Goal: Ask a question

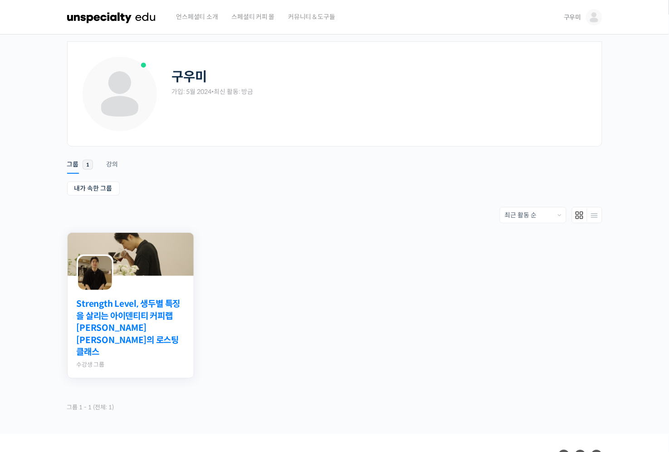
click at [122, 329] on link "Strength Level, 생두별 특징을 살리는 아이덴티티 커피랩 [PERSON_NAME] [PERSON_NAME]의 로스팅 클래스" at bounding box center [131, 328] width 108 height 60
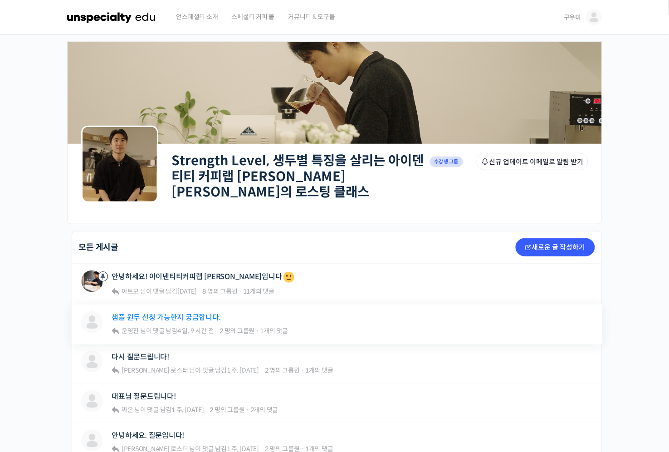
click at [129, 313] on link "샘플 원두 신청 가능한지 궁금합니다." at bounding box center [166, 317] width 109 height 9
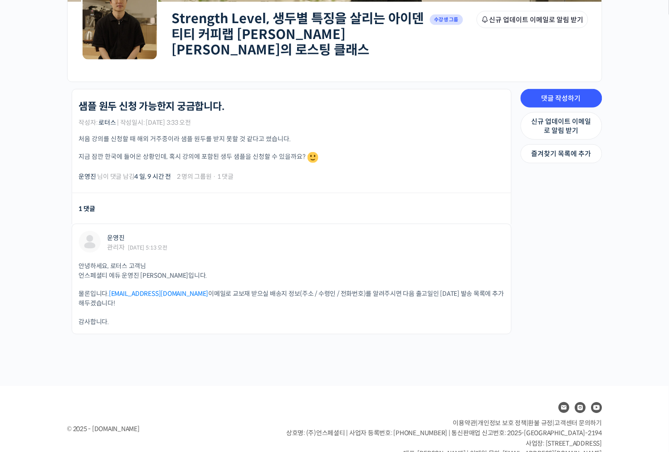
scroll to position [143, 0]
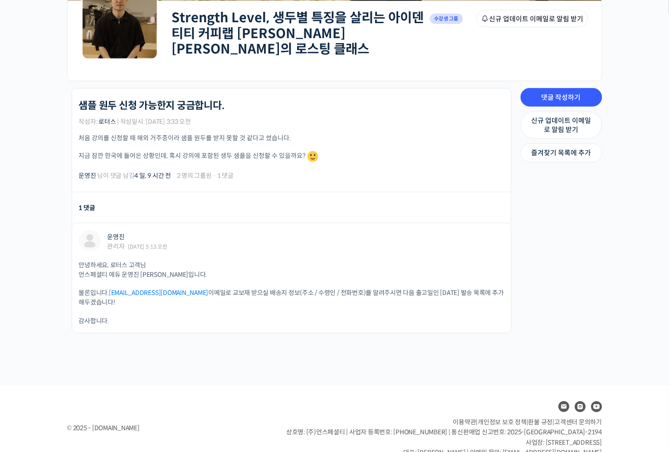
drag, startPoint x: 375, startPoint y: 191, endPoint x: 360, endPoint y: 178, distance: 19.6
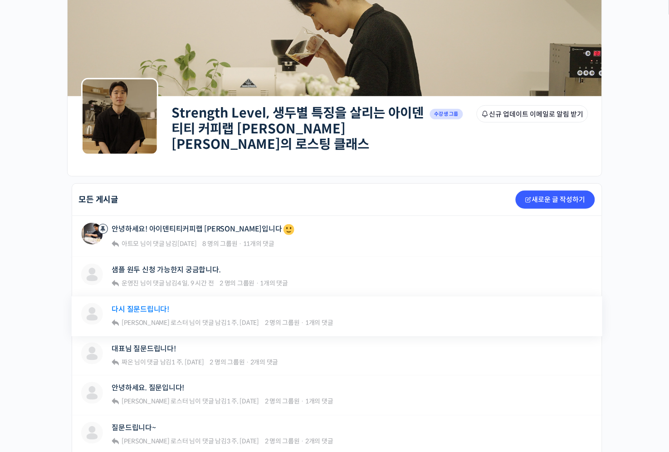
click at [134, 306] on link "다시 질문드립니다!" at bounding box center [141, 309] width 58 height 9
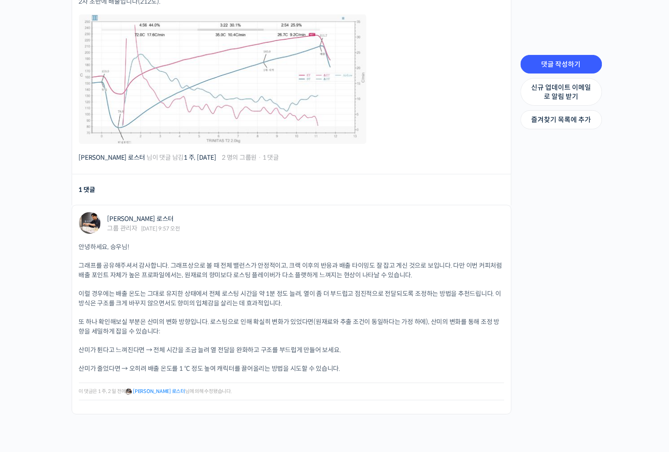
scroll to position [438, 0]
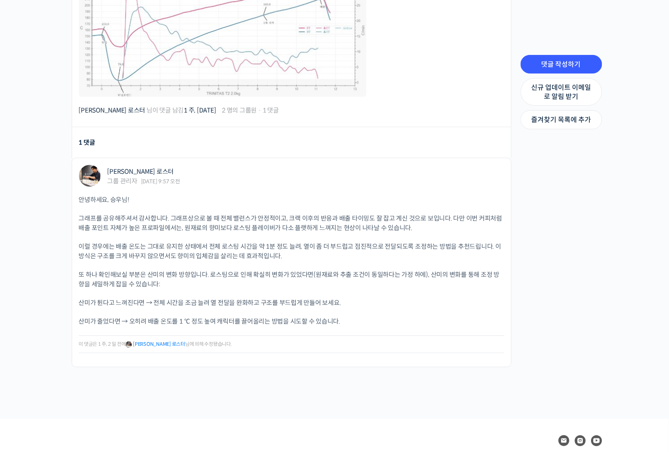
click at [647, 235] on div "Strength Level, 생두별 특징을 살리는 아이덴티티 커피랩 윤원균 대표의 로스팅 클래스 Private 수강생 그룹 그룹원 신규 업데이…" at bounding box center [334, 7] width 669 height 823
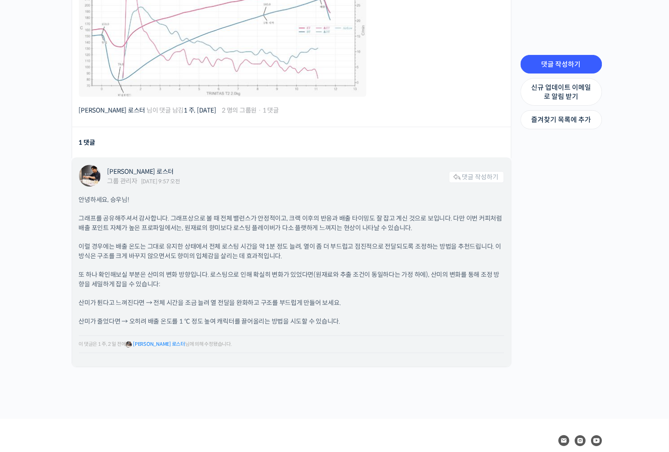
drag, startPoint x: 364, startPoint y: 176, endPoint x: 368, endPoint y: 170, distance: 7.1
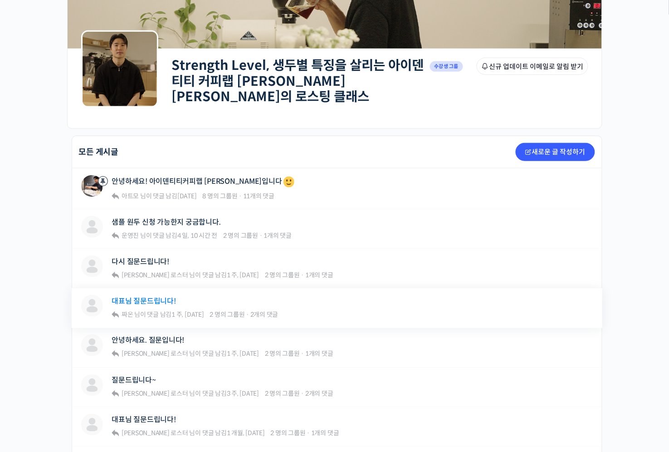
click at [160, 297] on link "대표님 질문드립니다!" at bounding box center [144, 301] width 64 height 9
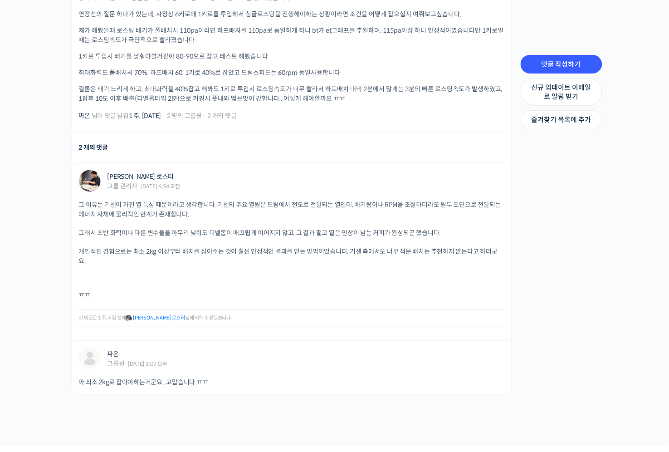
scroll to position [334, 0]
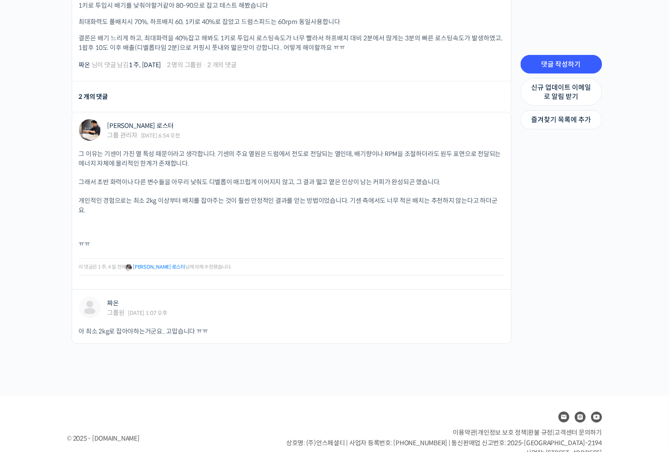
drag, startPoint x: 58, startPoint y: 184, endPoint x: 50, endPoint y: 179, distance: 9.4
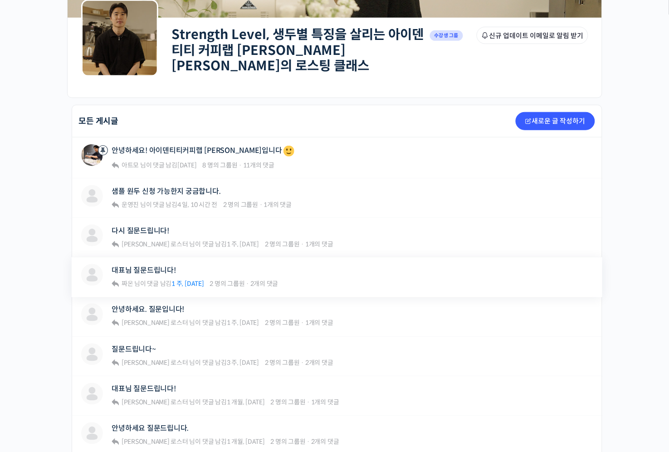
scroll to position [143, 0]
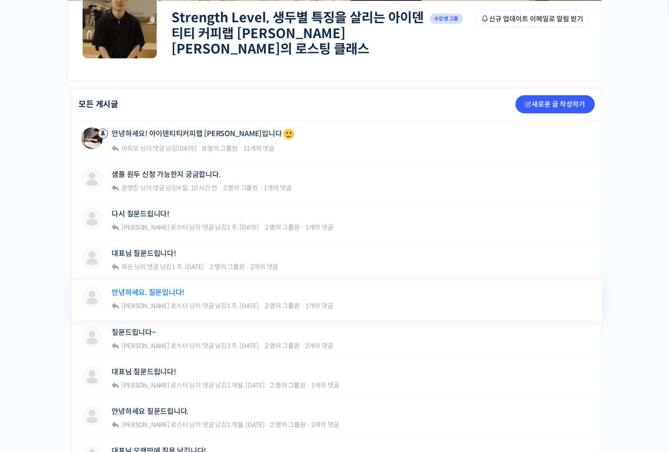
click at [159, 290] on link "안녕하세요. 질문입니다!" at bounding box center [148, 293] width 73 height 9
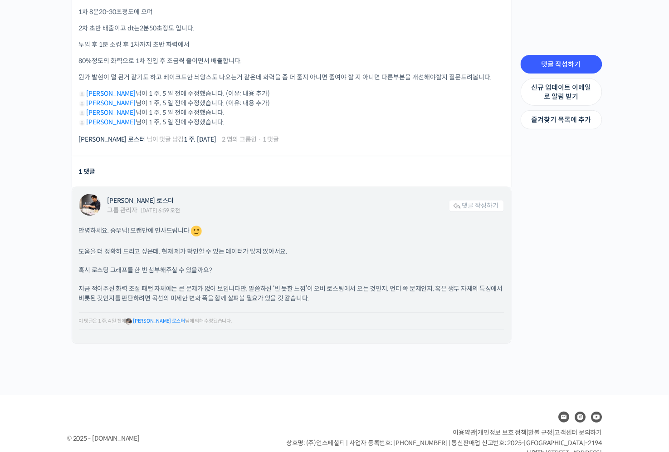
scroll to position [393, 0]
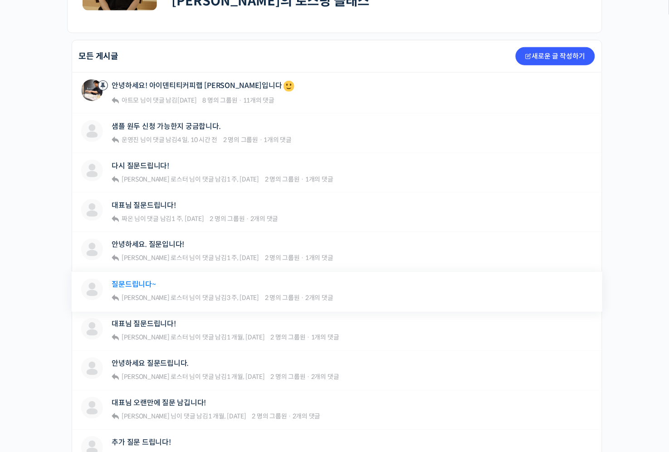
click at [141, 281] on link "질문드립니다~" at bounding box center [134, 284] width 44 height 9
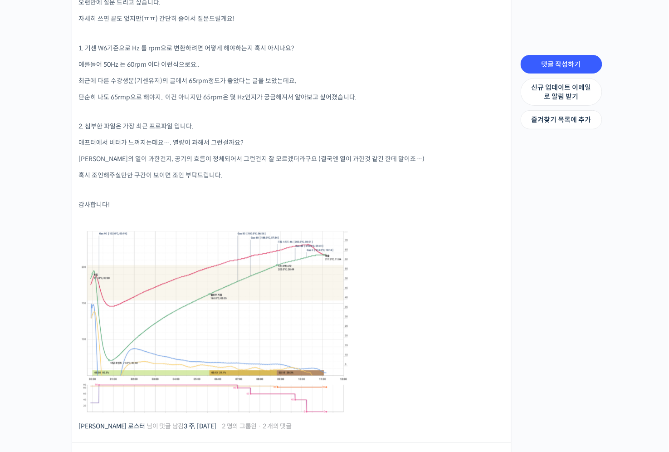
scroll to position [334, 0]
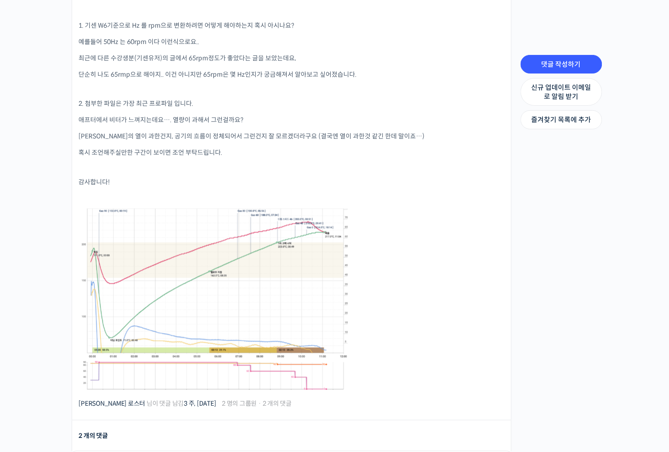
click at [37, 305] on div "Strength Level, 생두별 특징을 살리는 아이덴티티 커피랩 윤원균 대표의 로스팅 클래스 Private 수강생 그룹 그룹원 신규 업데이…" at bounding box center [334, 270] width 669 height 1138
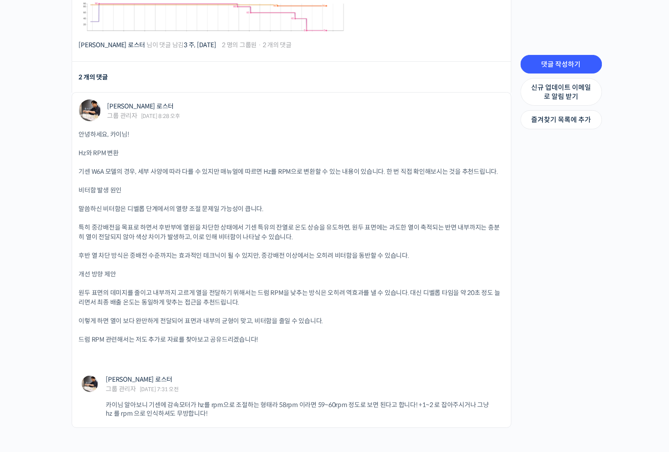
scroll to position [716, 0]
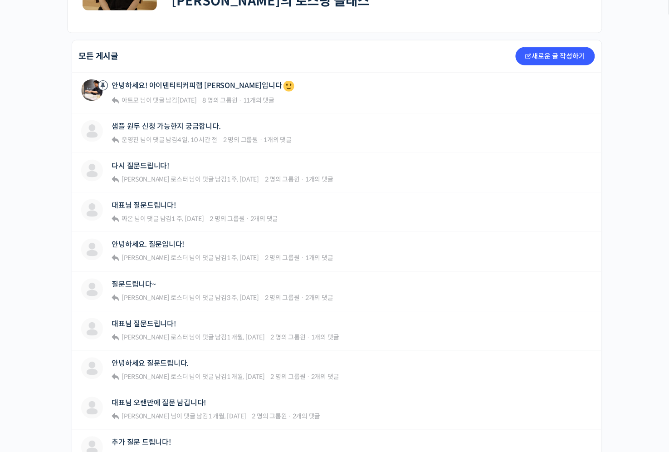
scroll to position [239, 0]
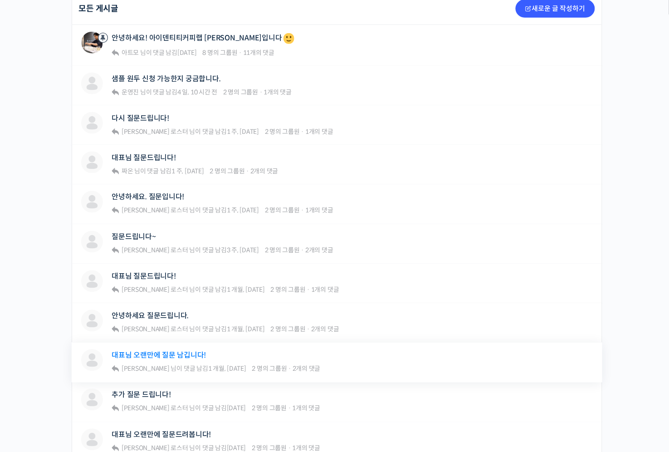
click at [172, 351] on link "대표님 오랜만에 질문 남깁니다!" at bounding box center [159, 355] width 94 height 9
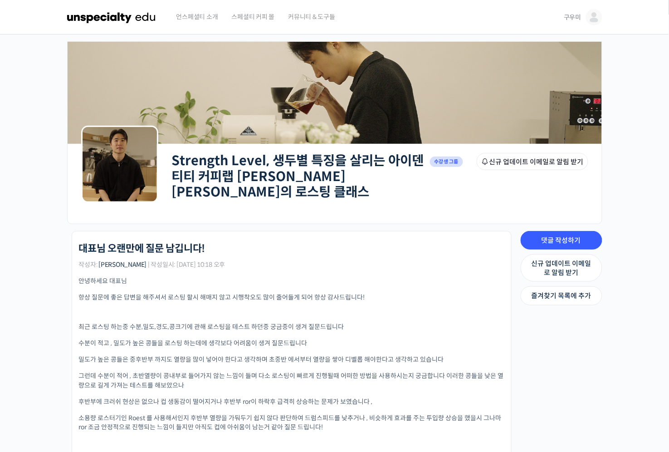
scroll to position [143, 0]
